Goal: Transaction & Acquisition: Purchase product/service

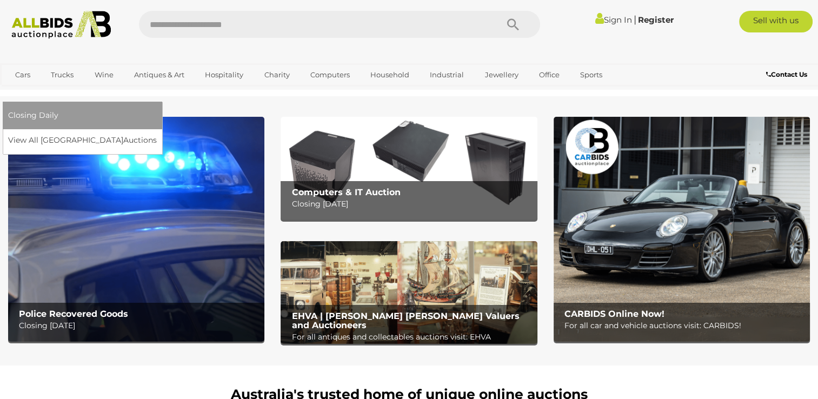
click at [99, 84] on link "[GEOGRAPHIC_DATA]" at bounding box center [53, 93] width 91 height 18
click at [164, 132] on link "View All Sydney Auctions" at bounding box center [86, 140] width 156 height 17
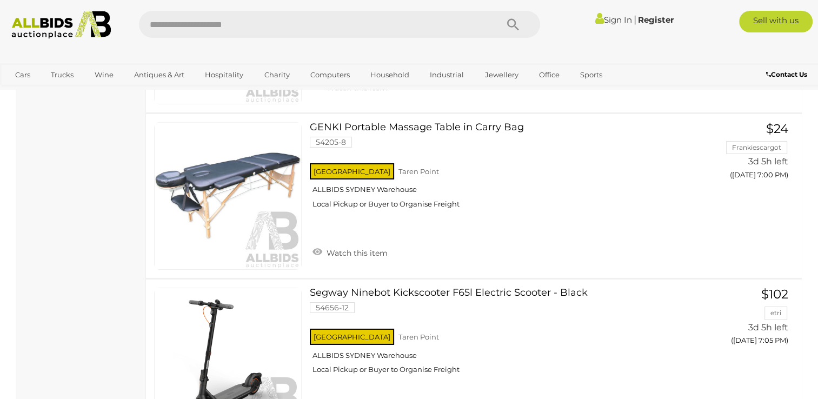
scroll to position [3461, 0]
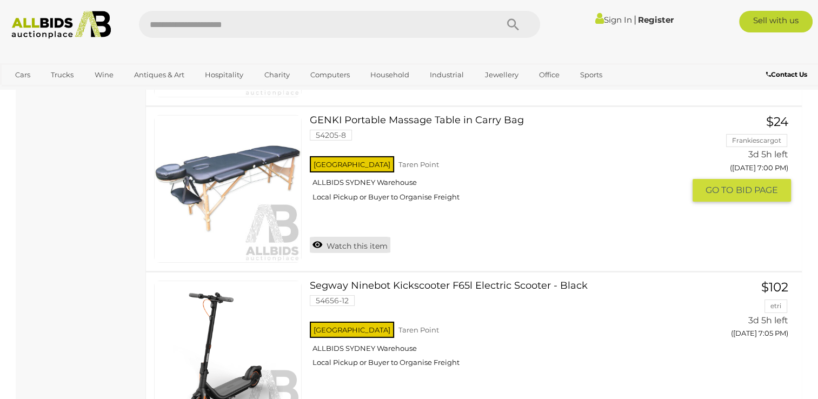
click at [364, 237] on link "Watch this item" at bounding box center [350, 245] width 81 height 16
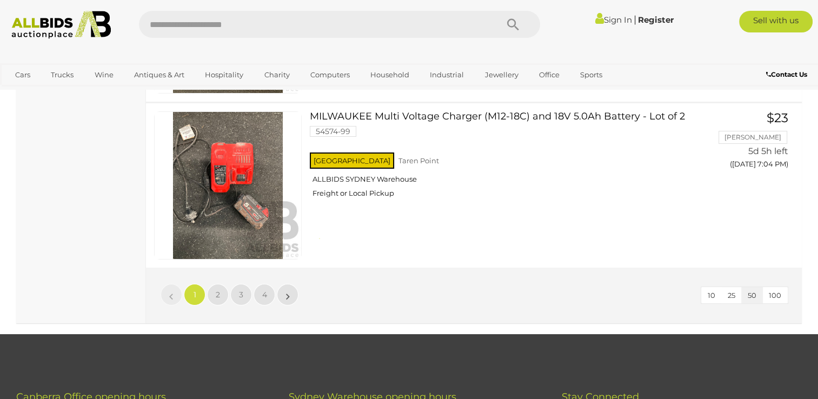
scroll to position [8327, 0]
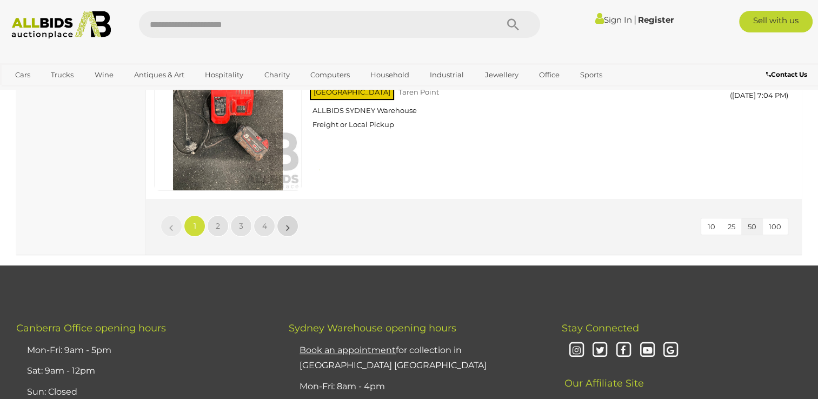
click at [284, 215] on link "»" at bounding box center [288, 226] width 22 height 22
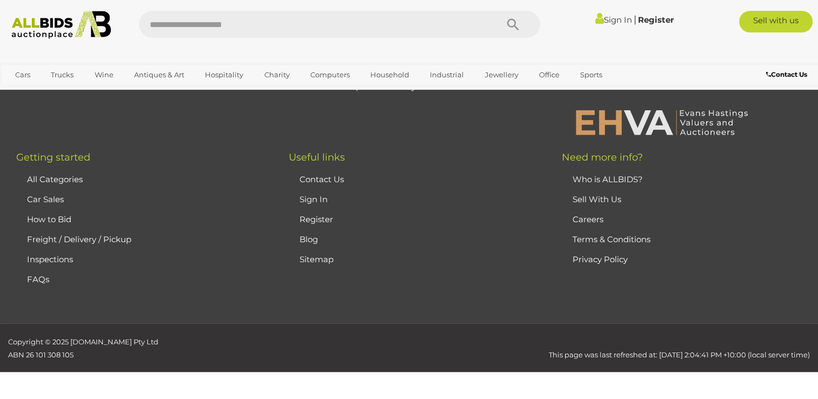
scroll to position [52, 0]
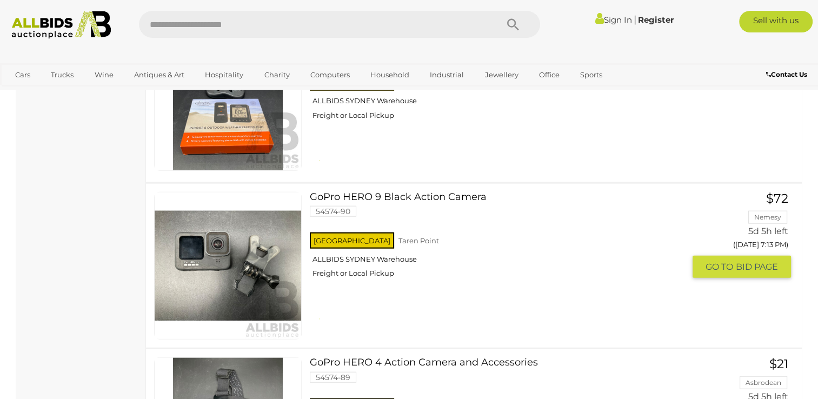
scroll to position [2702, 0]
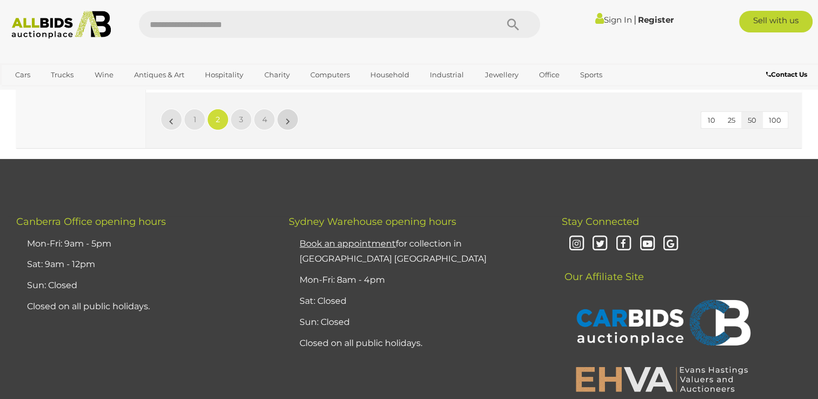
click at [292, 115] on link "»" at bounding box center [288, 120] width 22 height 22
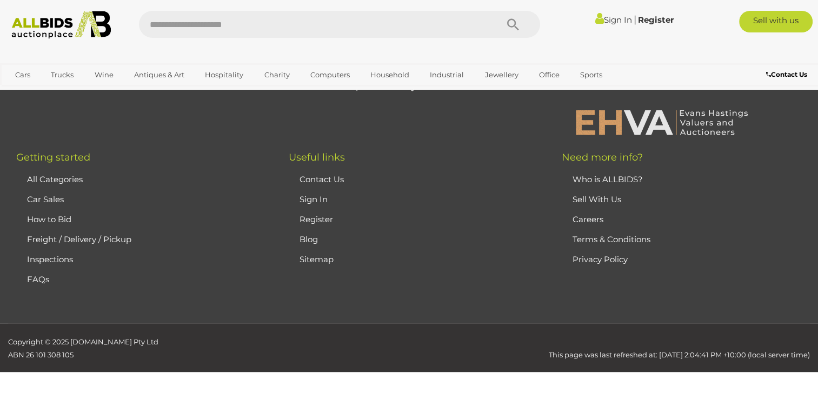
scroll to position [52, 0]
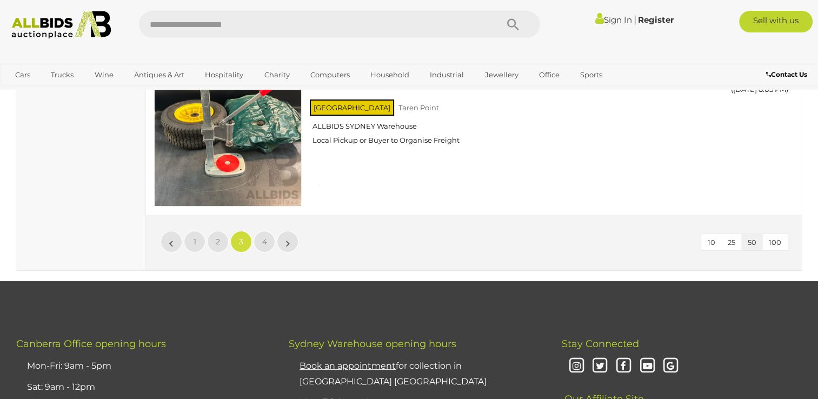
scroll to position [8272, 0]
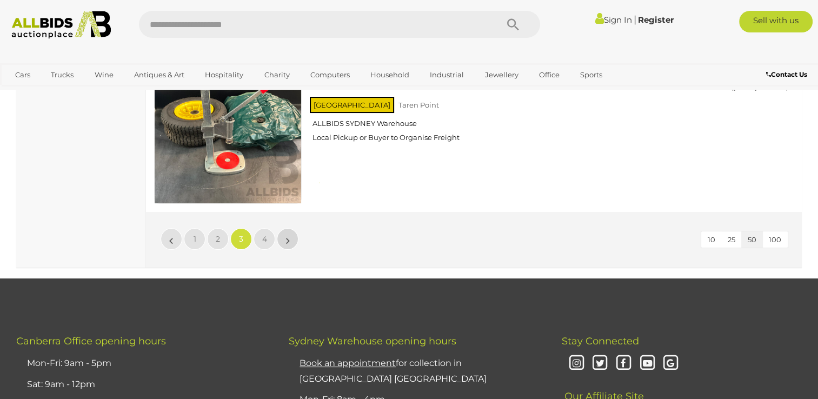
click at [284, 228] on link "»" at bounding box center [288, 239] width 22 height 22
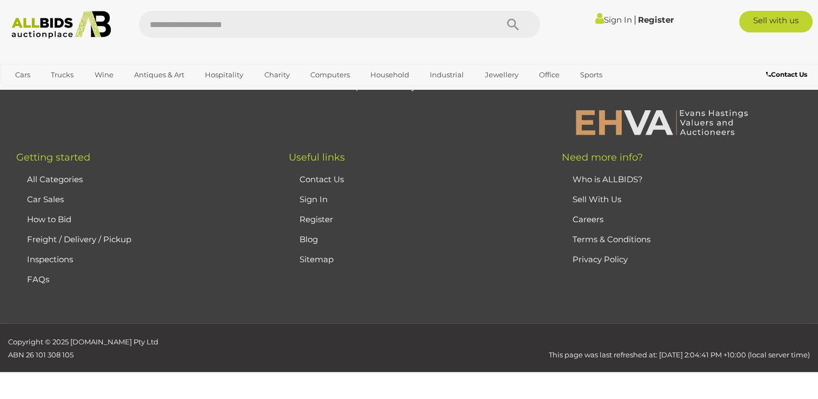
scroll to position [52, 0]
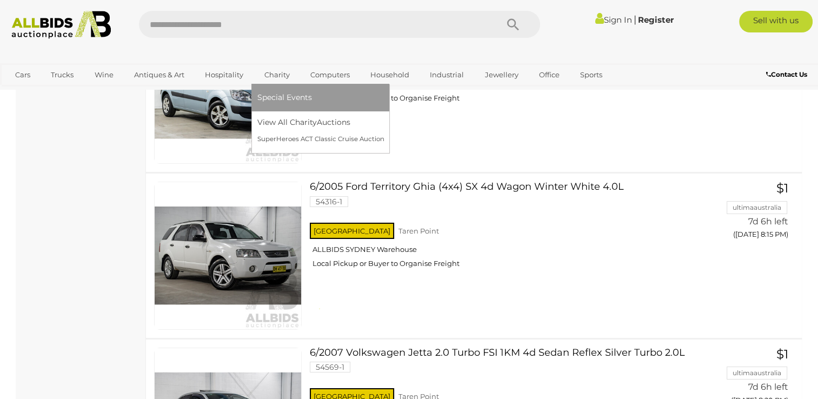
scroll to position [7677, 0]
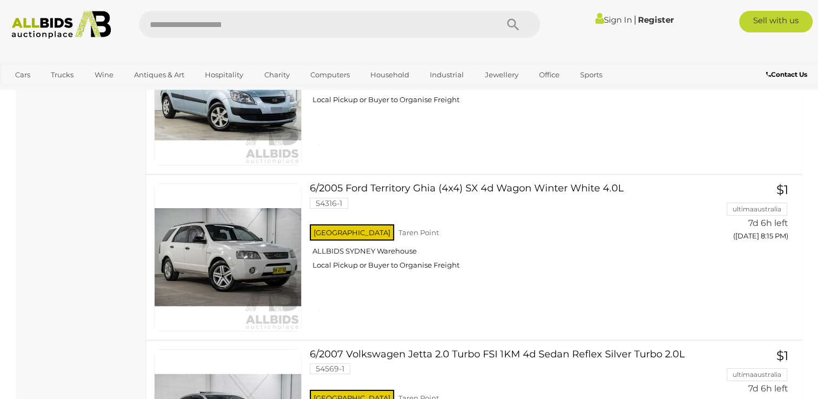
click at [603, 19] on link "Sign In" at bounding box center [613, 20] width 37 height 10
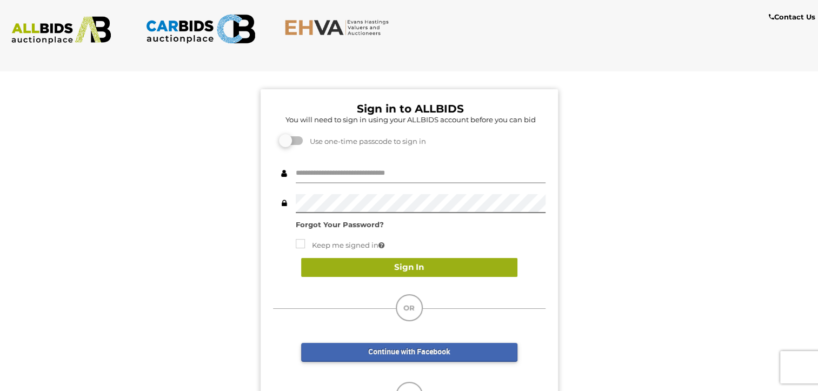
type input "********"
click at [453, 261] on button "Sign In" at bounding box center [409, 267] width 216 height 19
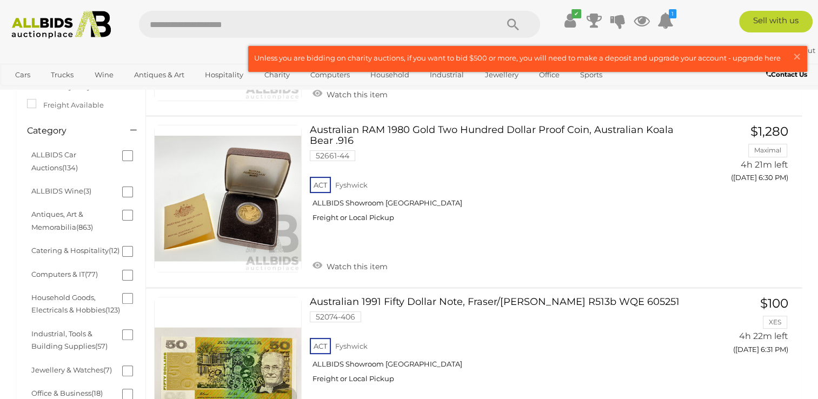
scroll to position [216, 0]
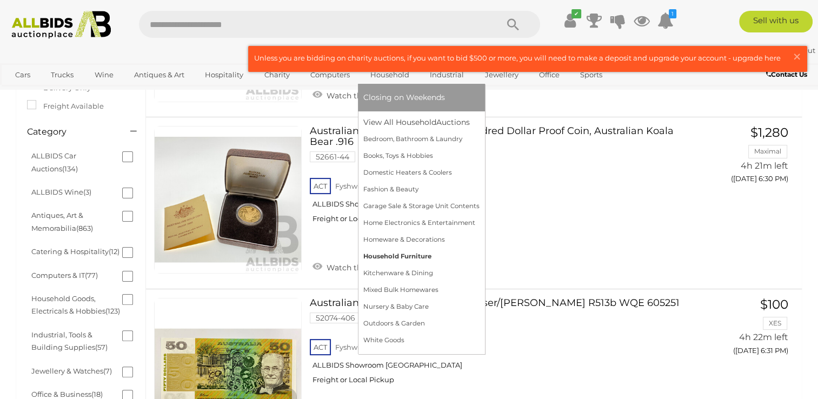
click at [412, 252] on link "Household Furniture" at bounding box center [421, 256] width 116 height 17
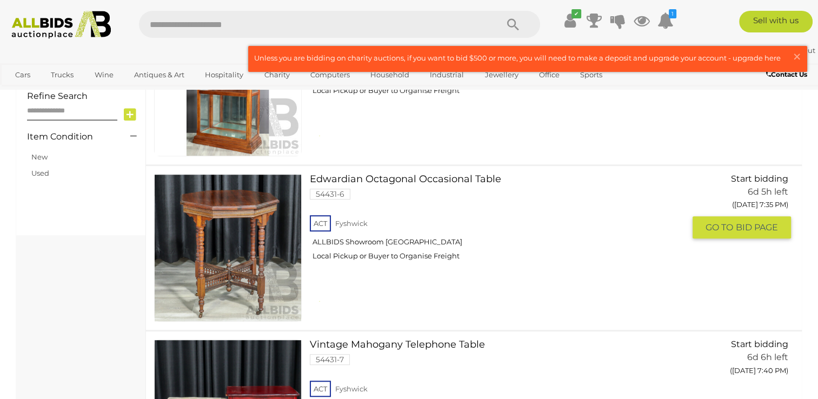
scroll to position [768, 0]
